Goal: Task Accomplishment & Management: Use online tool/utility

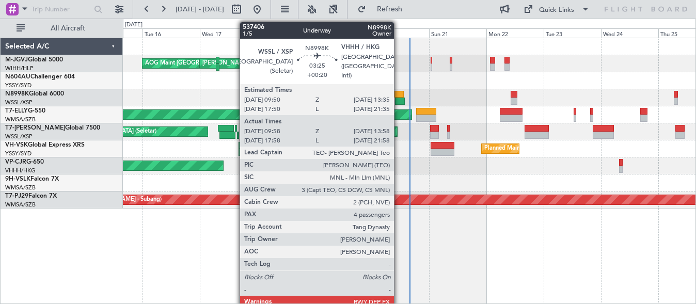
click at [398, 102] on div at bounding box center [400, 101] width 10 height 7
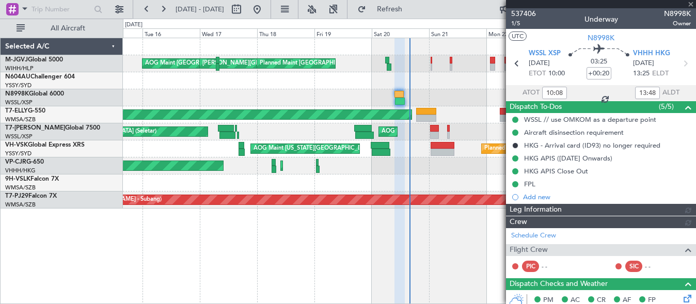
type input "[PERSON_NAME] (BTA)"
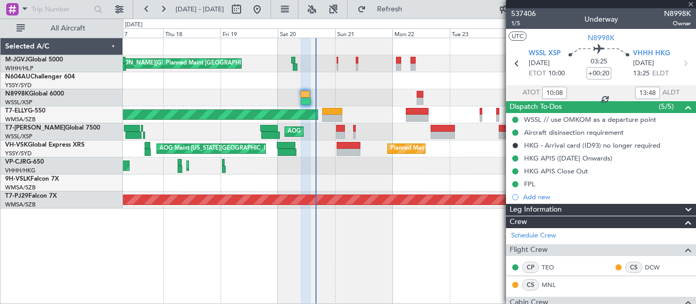
click at [339, 89] on div at bounding box center [409, 97] width 572 height 17
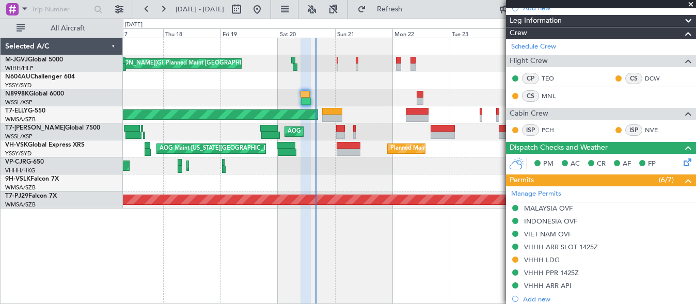
scroll to position [189, 0]
click at [67, 272] on div "Selected A/C M-JGVJ Global 5000 WIHH/HLP Jakarta (Halim Intl) N604AU Challenger…" at bounding box center [62, 171] width 122 height 266
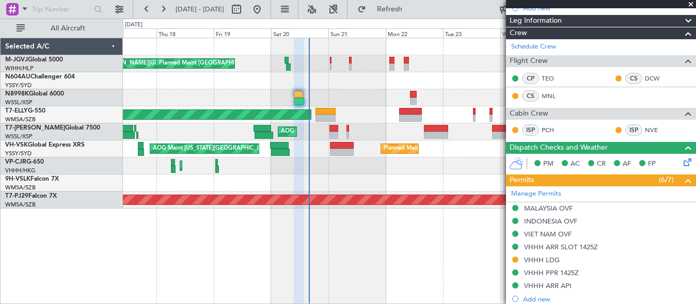
click at [333, 99] on div at bounding box center [409, 97] width 572 height 17
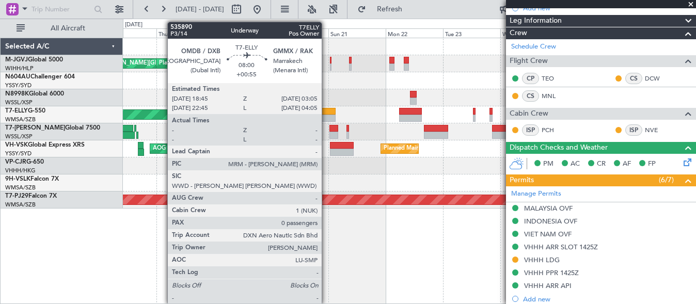
click at [326, 115] on div at bounding box center [325, 118] width 20 height 7
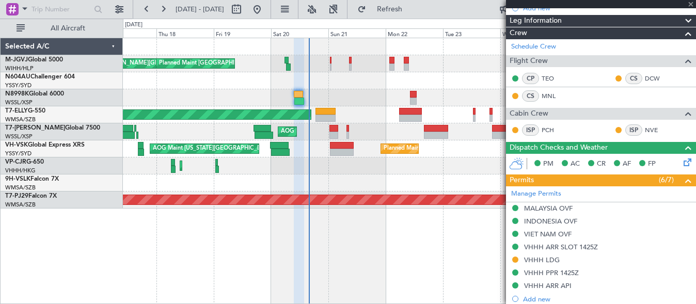
type input "+00:55"
type input "0"
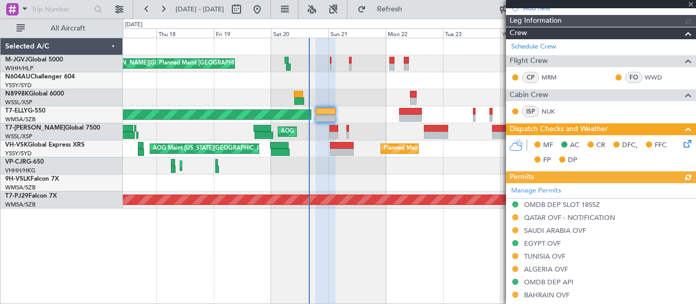
type input "[PERSON_NAME] (BTA)"
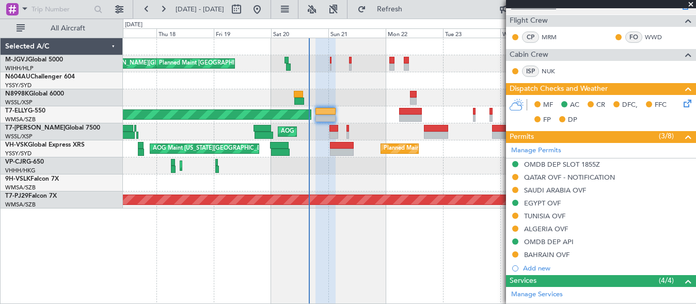
scroll to position [178, 0]
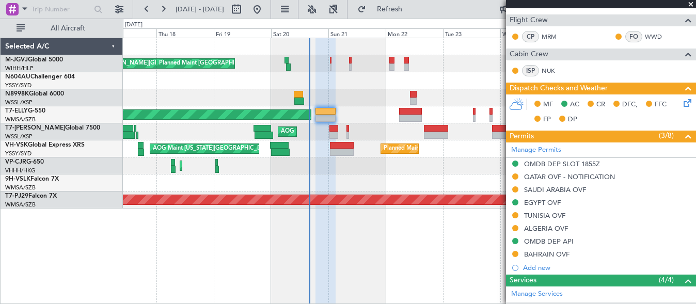
type input "[PERSON_NAME] (BTA)"
click at [331, 62] on div "[PERSON_NAME][GEOGRAPHIC_DATA] ([PERSON_NAME] Intl) [PERSON_NAME] Jakarta (Hali…" at bounding box center [409, 63] width 572 height 17
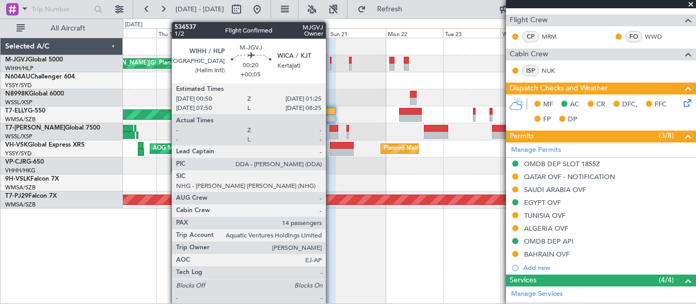
click at [330, 62] on div at bounding box center [331, 60] width 2 height 7
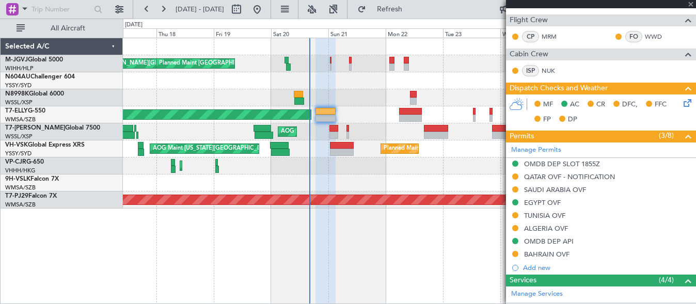
type input "+00:05"
type input "14"
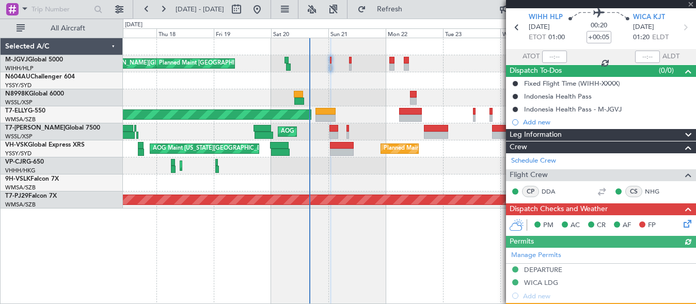
scroll to position [0, 0]
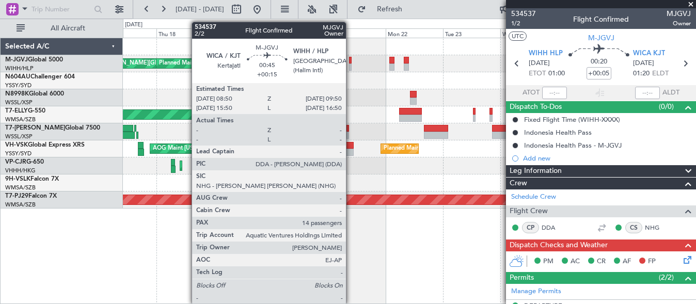
click at [350, 68] on div at bounding box center [350, 66] width 3 height 7
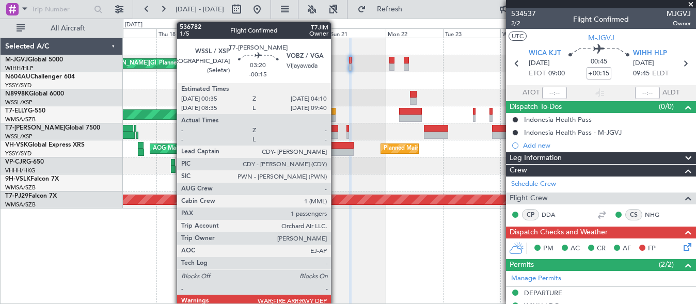
click at [335, 133] on div at bounding box center [333, 135] width 9 height 7
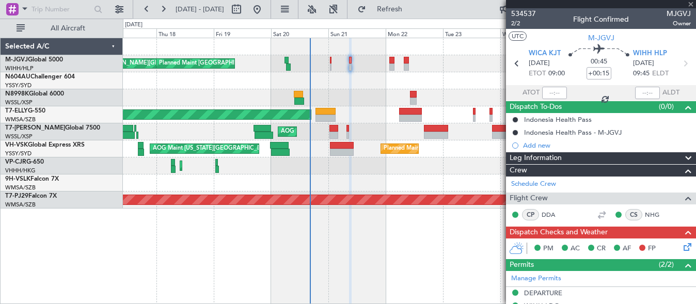
type input "-00:15"
type input "1"
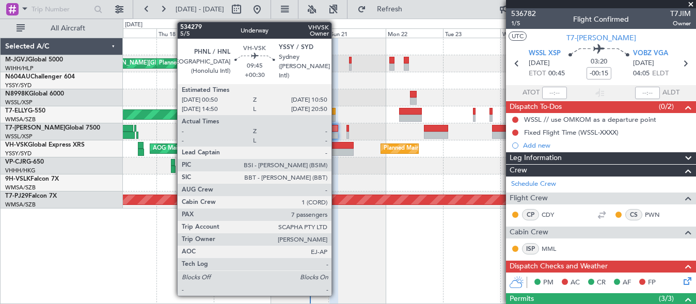
click at [336, 144] on div at bounding box center [342, 145] width 24 height 7
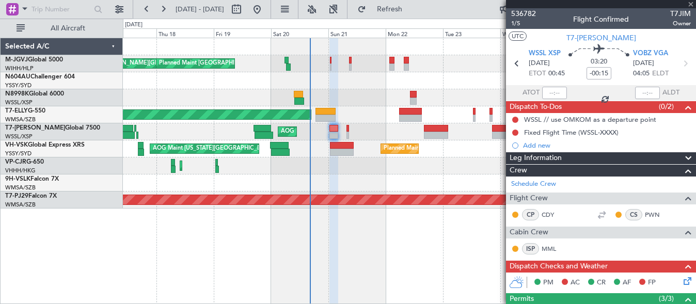
type input "+00:30"
type input "7"
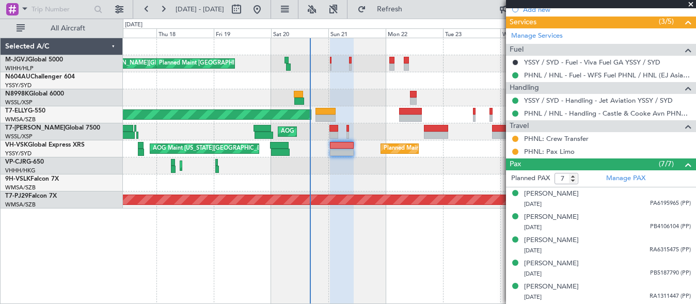
scroll to position [415, 0]
